Goal: Check status: Check status

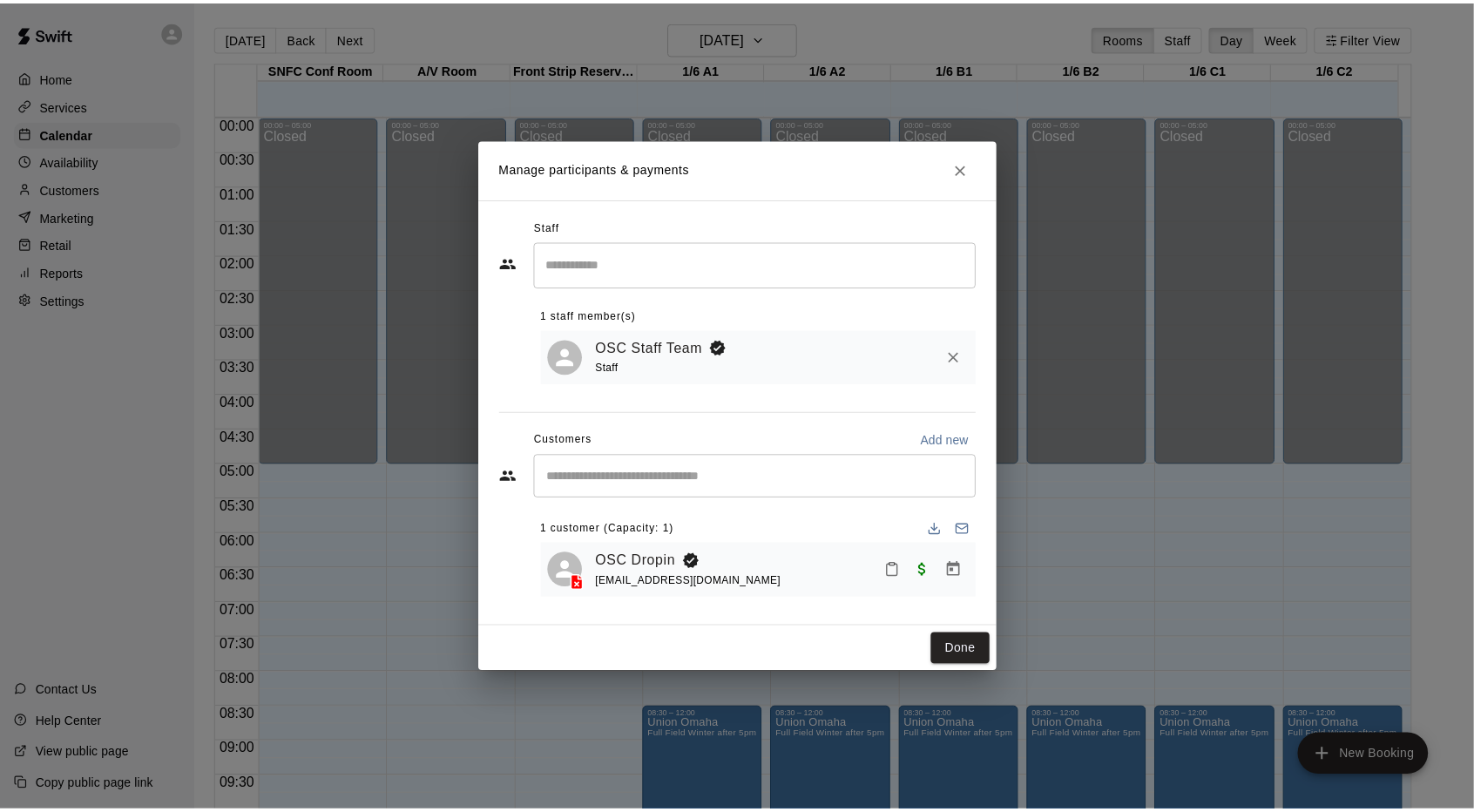
scroll to position [957, 0]
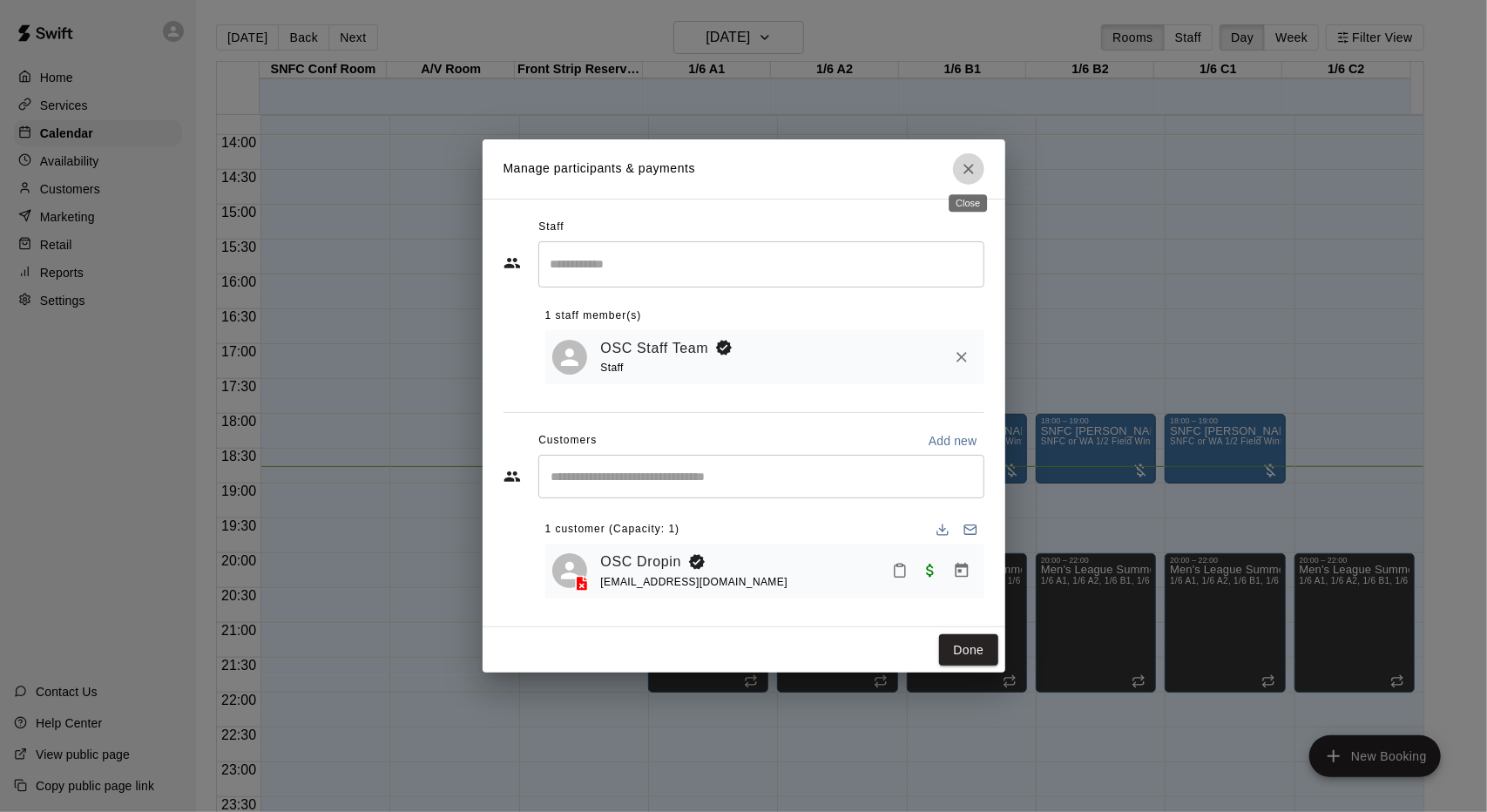
click at [971, 173] on icon "Close" at bounding box center [969, 169] width 18 height 18
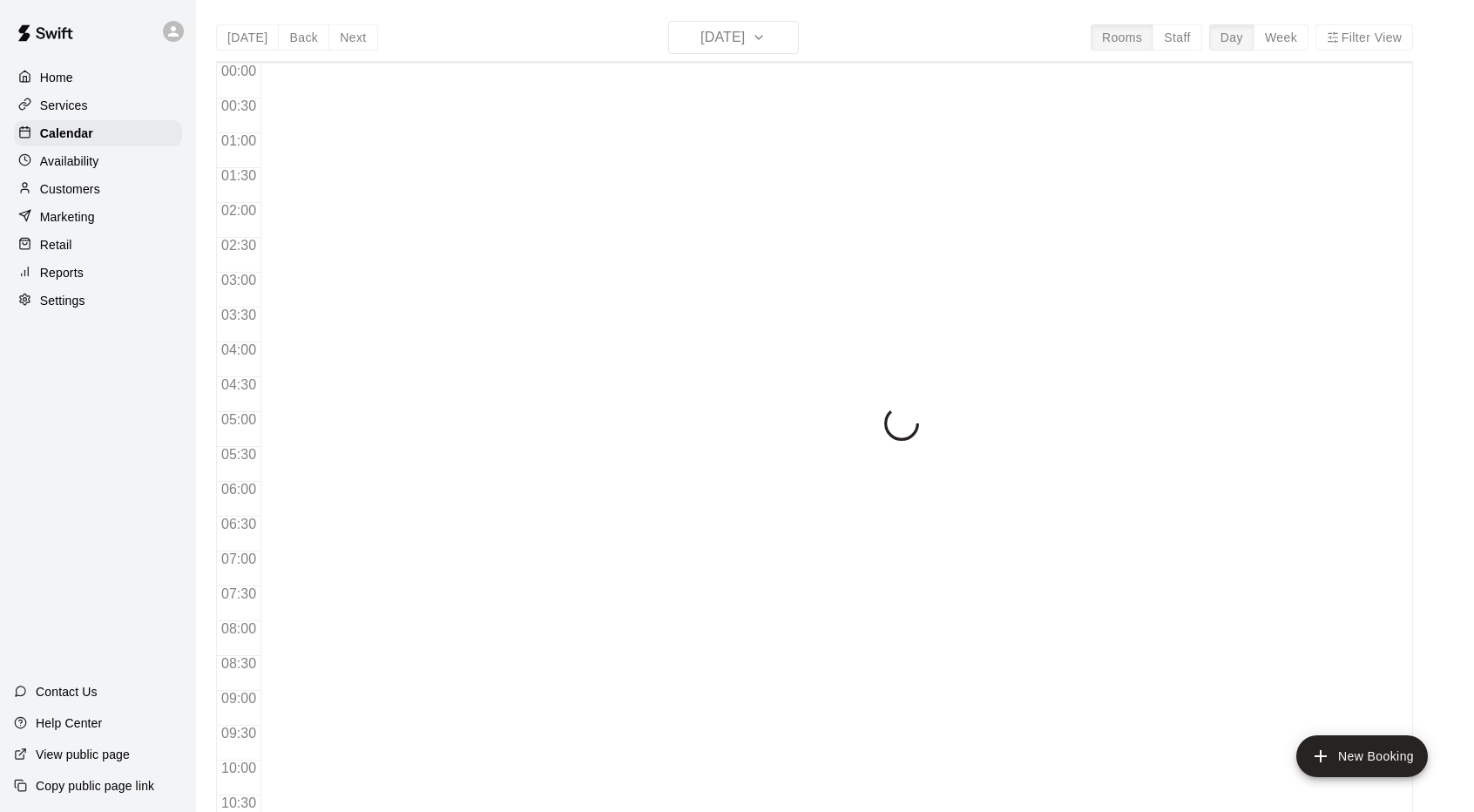
scroll to position [904, 0]
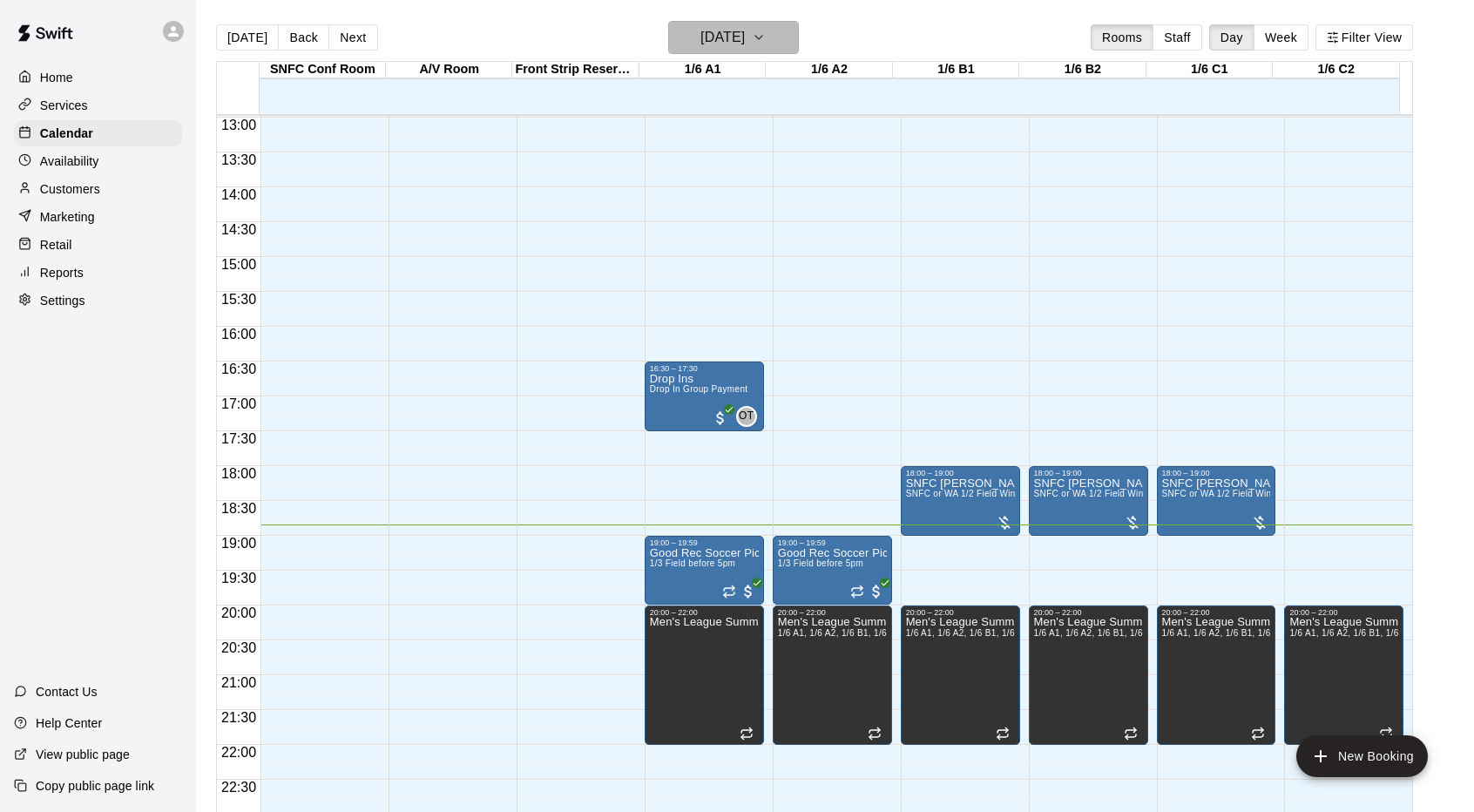
click at [732, 42] on h6 "[DATE]" at bounding box center [722, 38] width 44 height 24
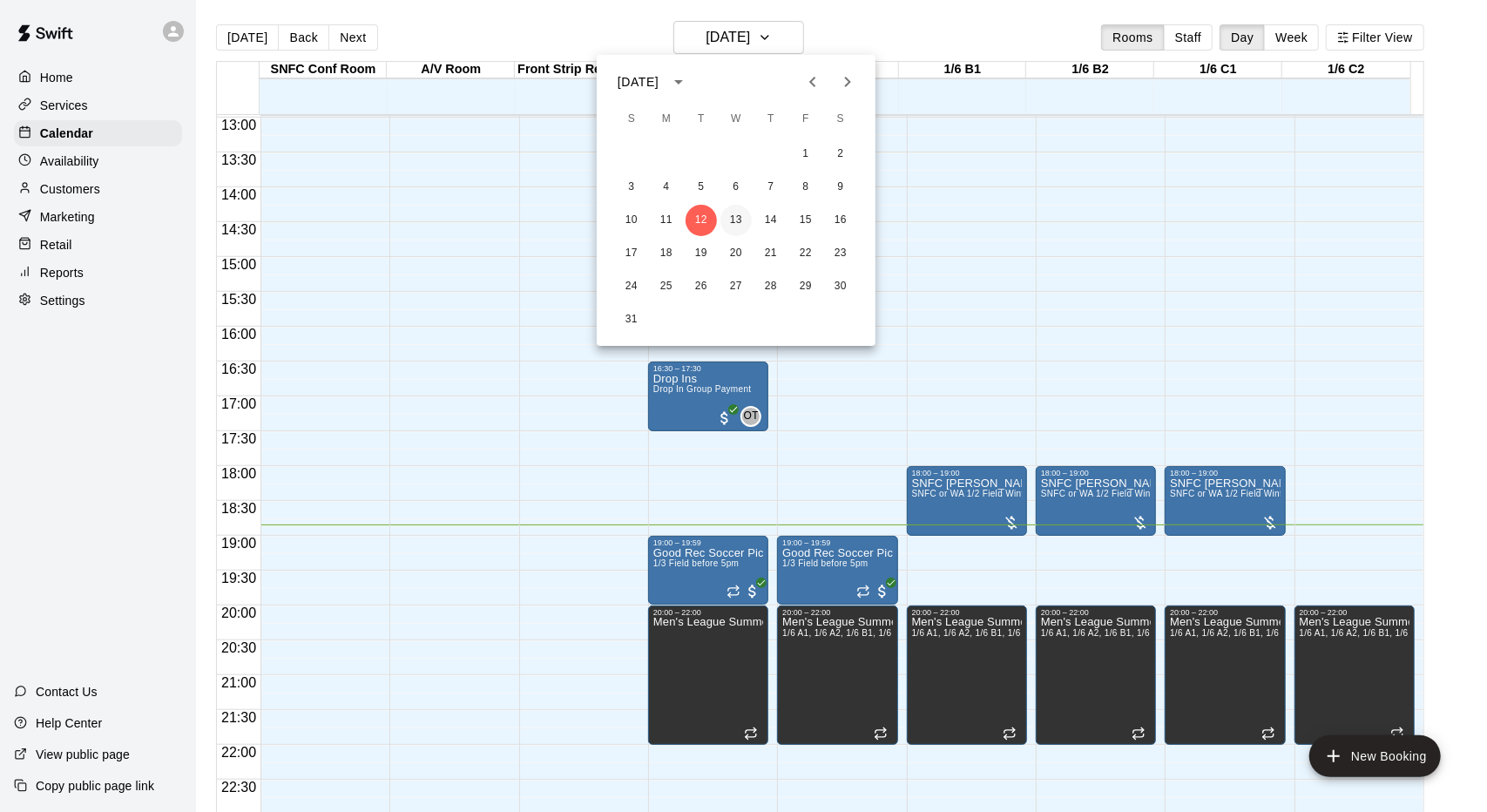
click at [733, 207] on button "13" at bounding box center [736, 220] width 31 height 31
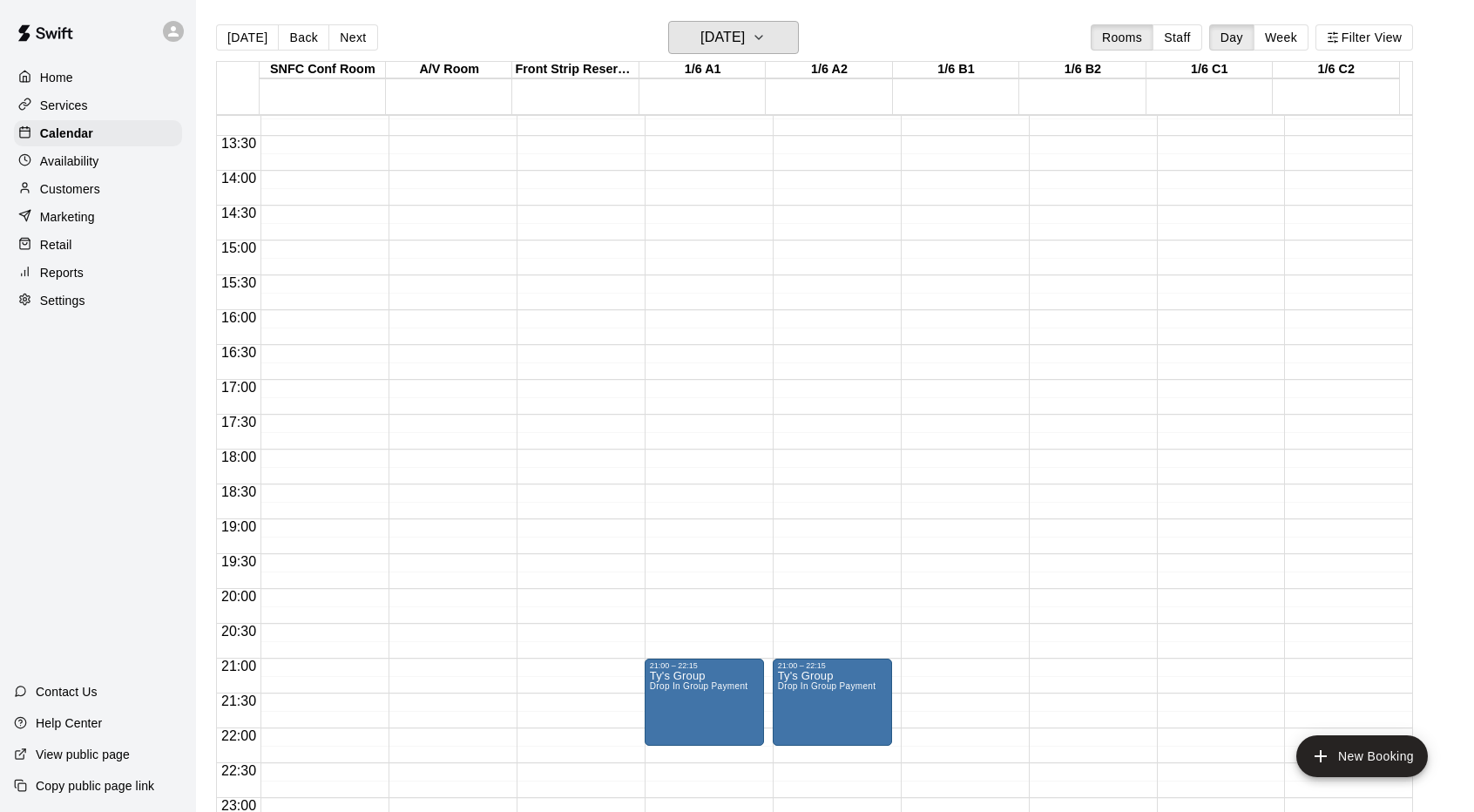
scroll to position [957, 0]
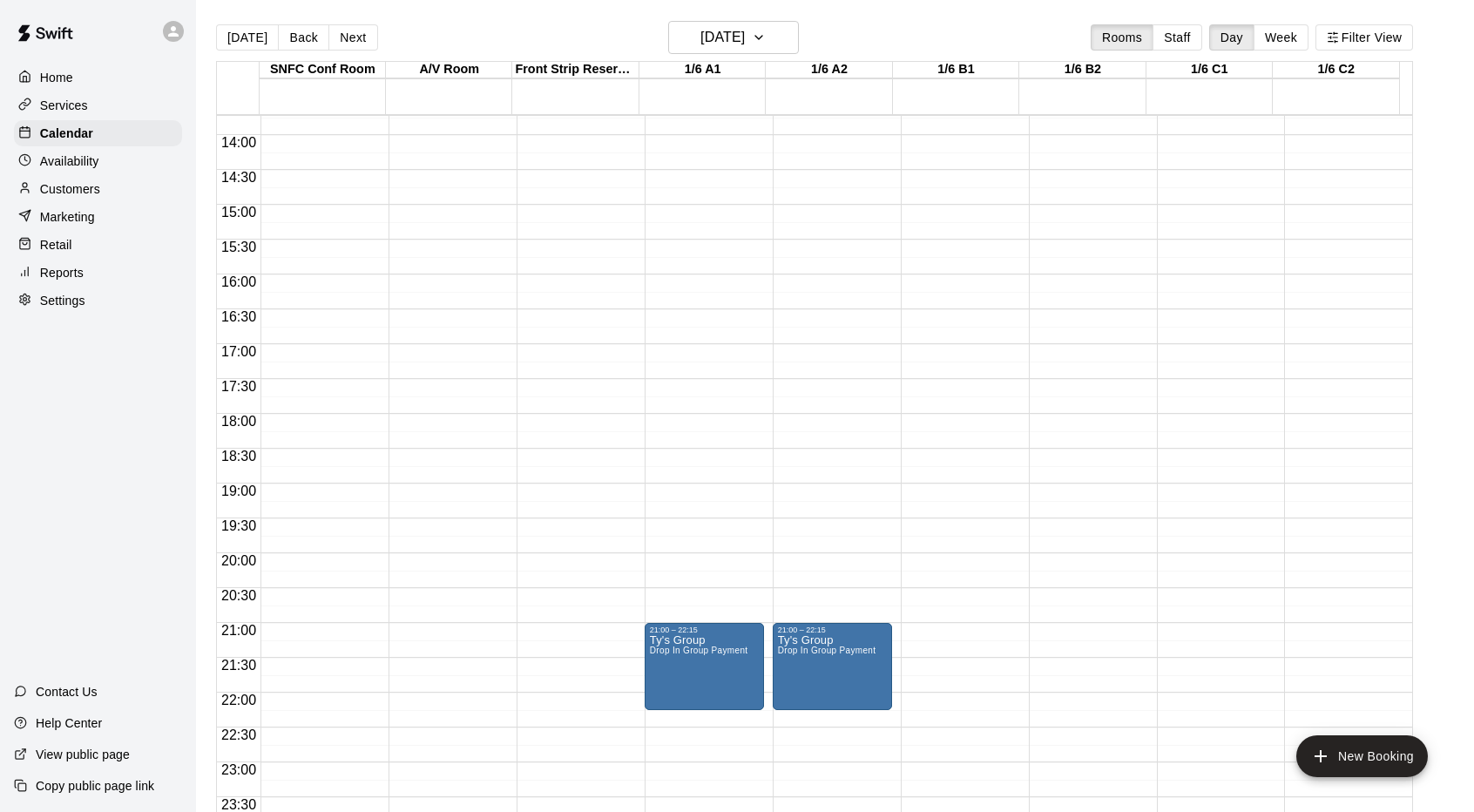
click at [721, 17] on main "Today Back Next Wednesday Aug 13 Rooms Staff Day Week Filter View SNFC Conf Roo…" at bounding box center [836, 420] width 1279 height 840
click at [709, 42] on h6 "Wednesday Aug 13" at bounding box center [722, 38] width 44 height 24
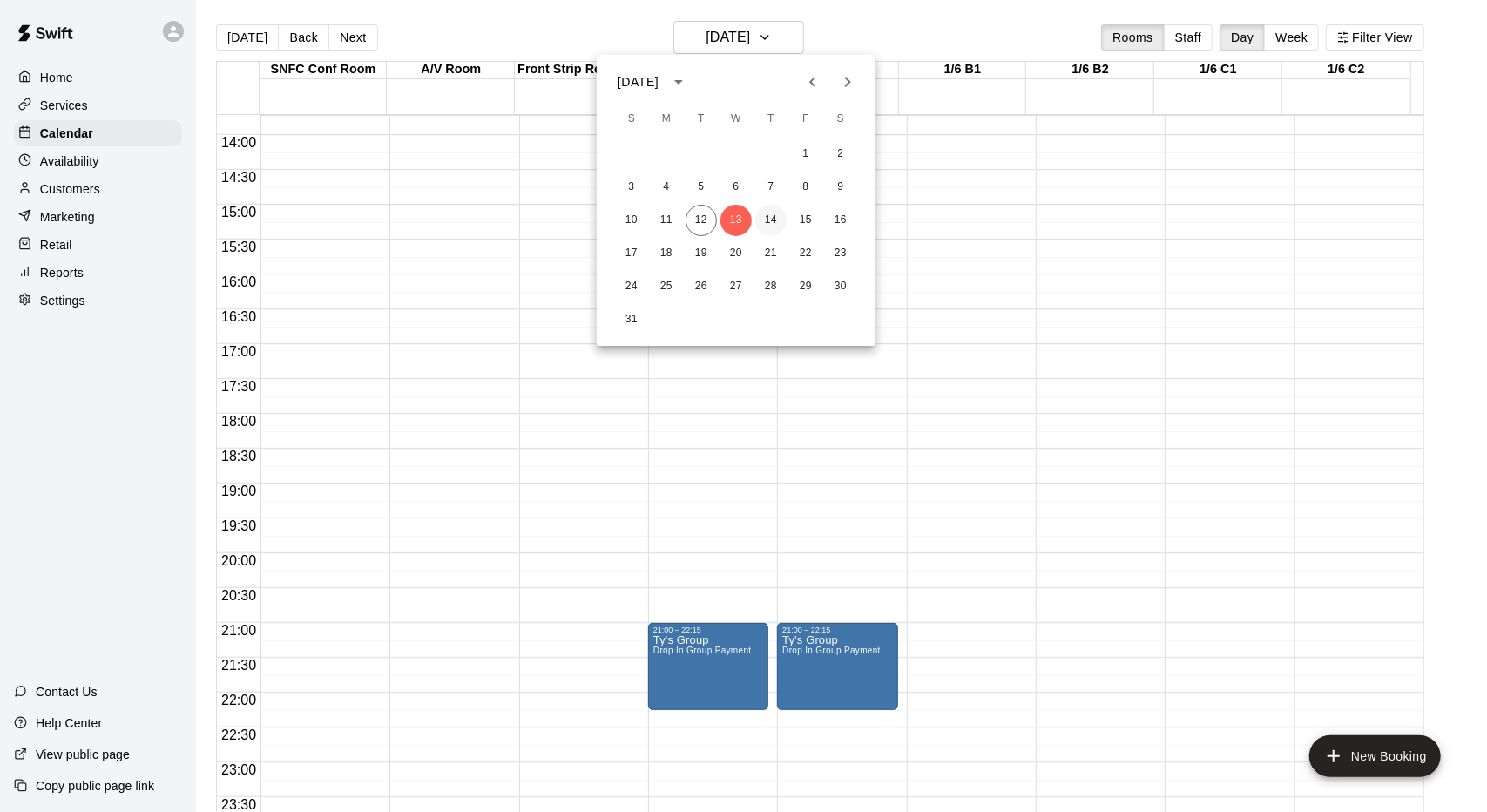
click at [773, 223] on button "14" at bounding box center [771, 220] width 31 height 31
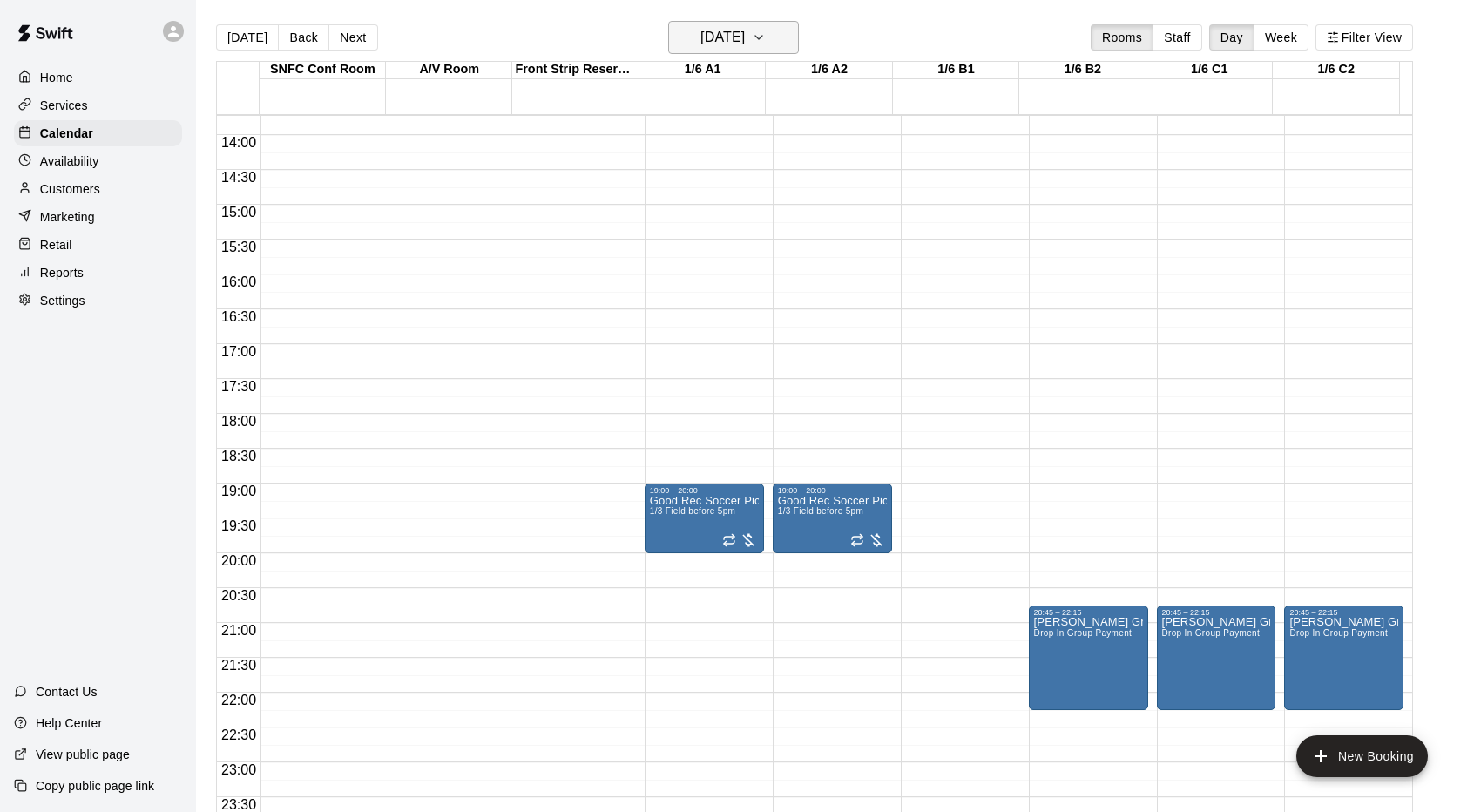
click at [745, 38] on h6 "Thursday Aug 14" at bounding box center [722, 38] width 44 height 24
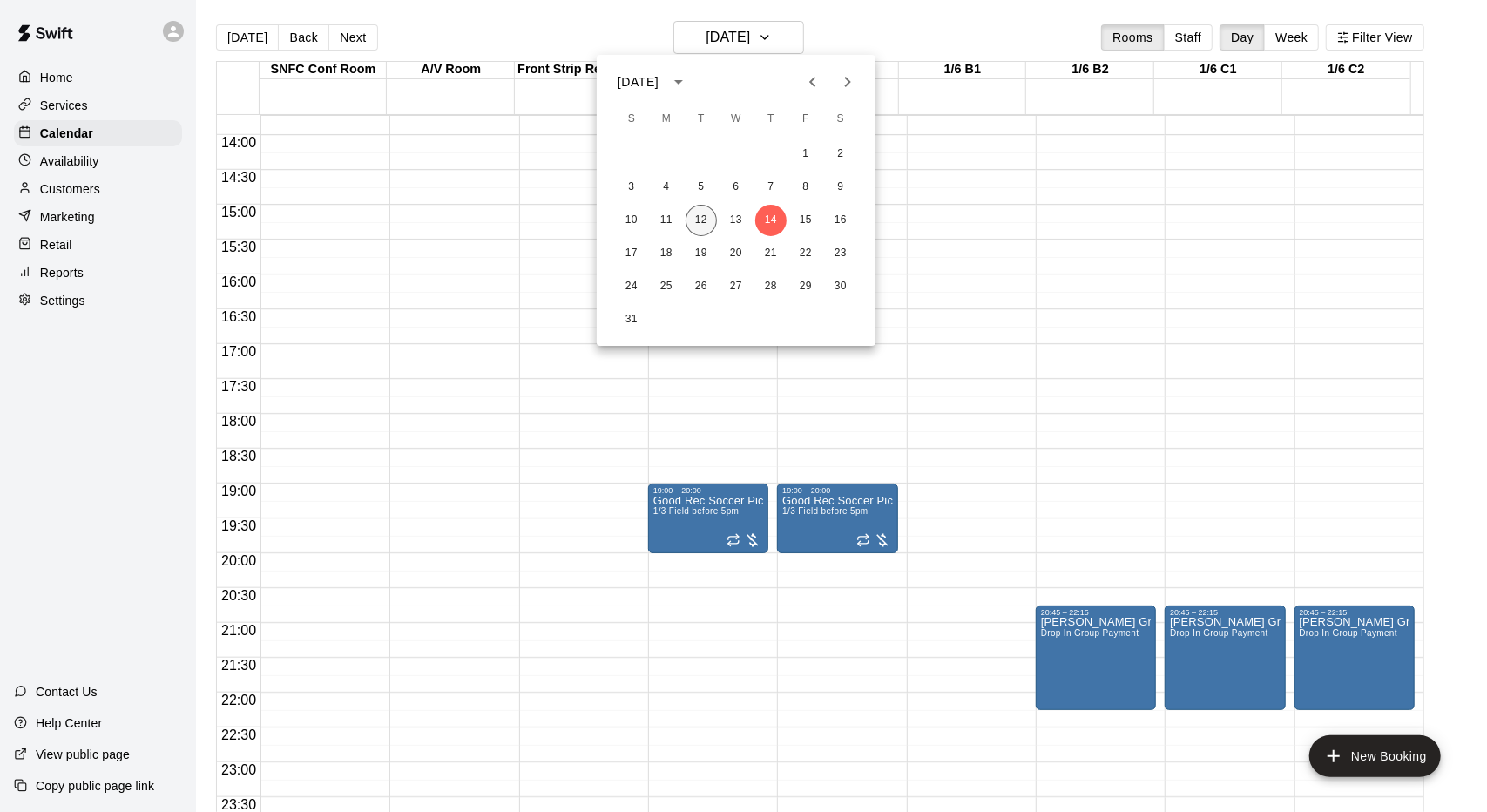
click at [703, 224] on button "12" at bounding box center [700, 220] width 31 height 31
